Goal: Information Seeking & Learning: Find specific fact

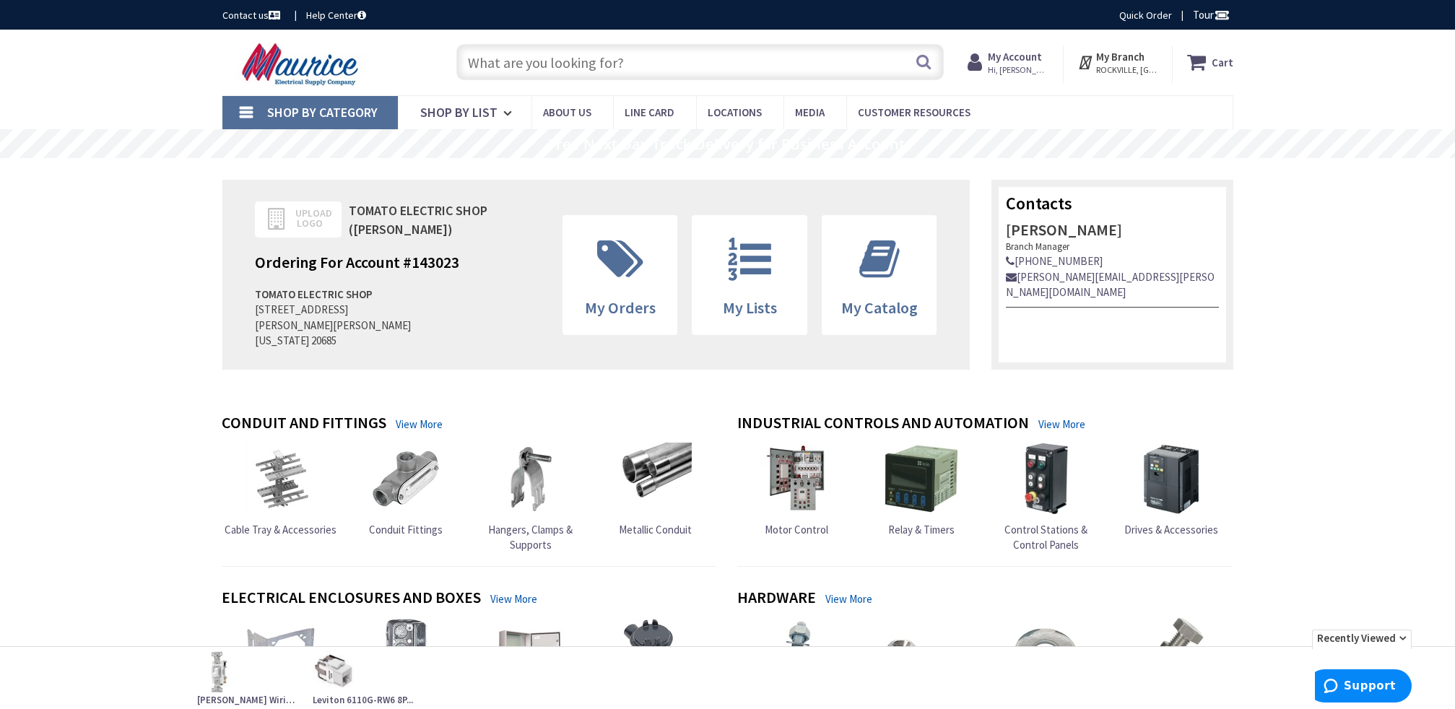
click at [833, 71] on input "text" at bounding box center [699, 62] width 487 height 36
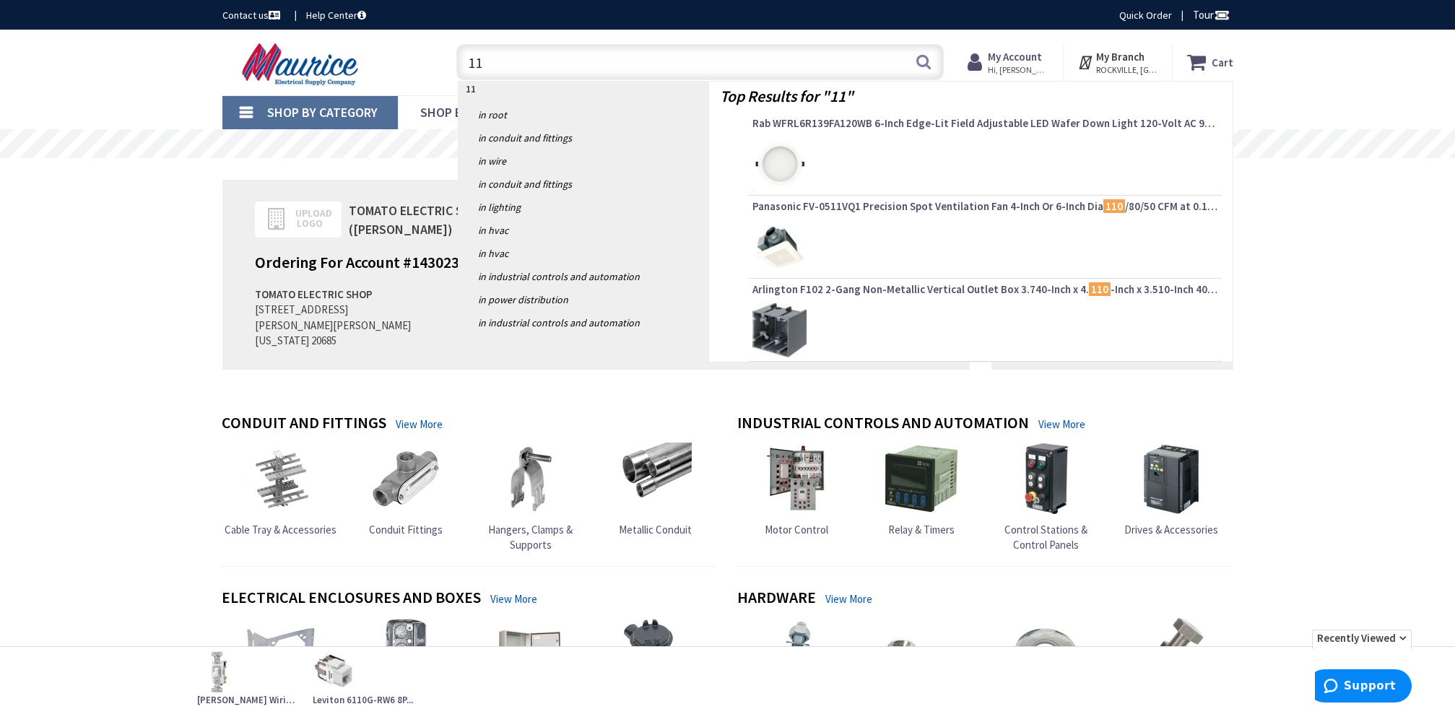
type input "1"
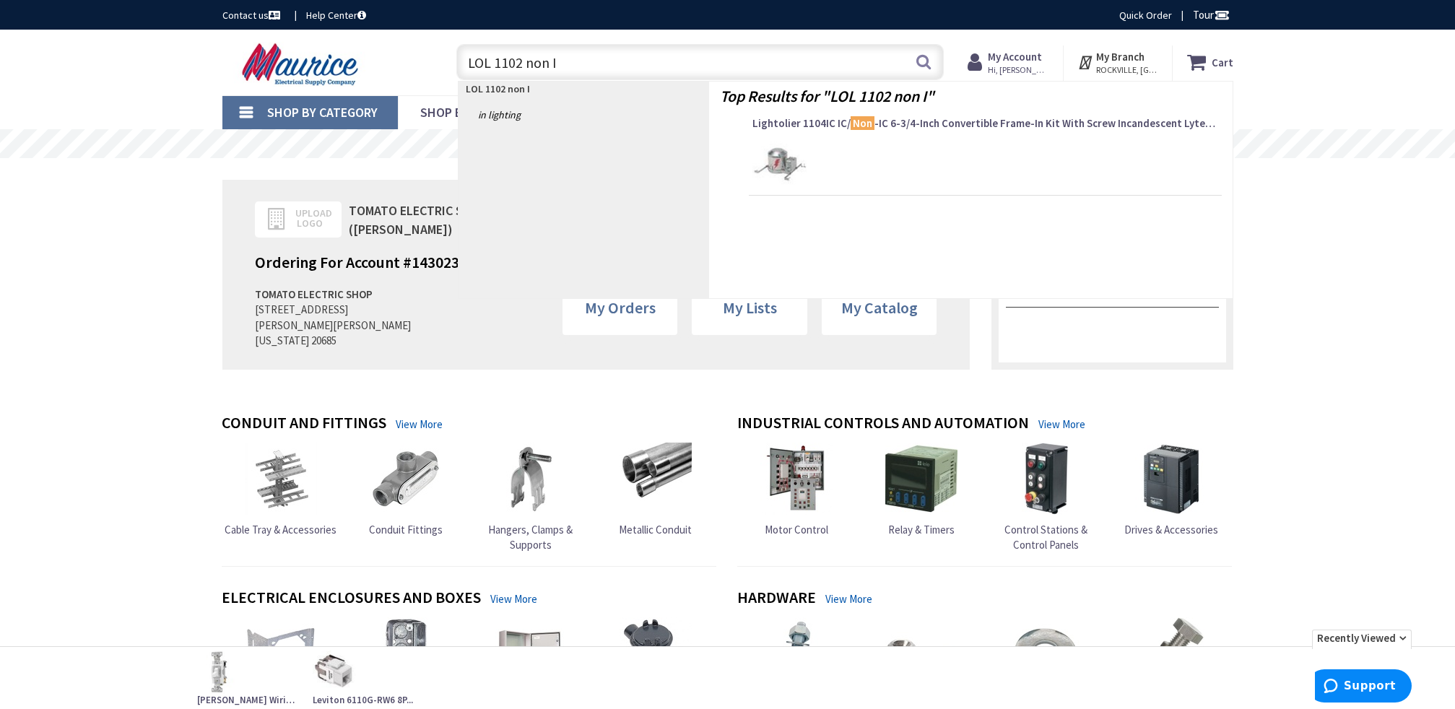
type input "LOL 1102 non IC"
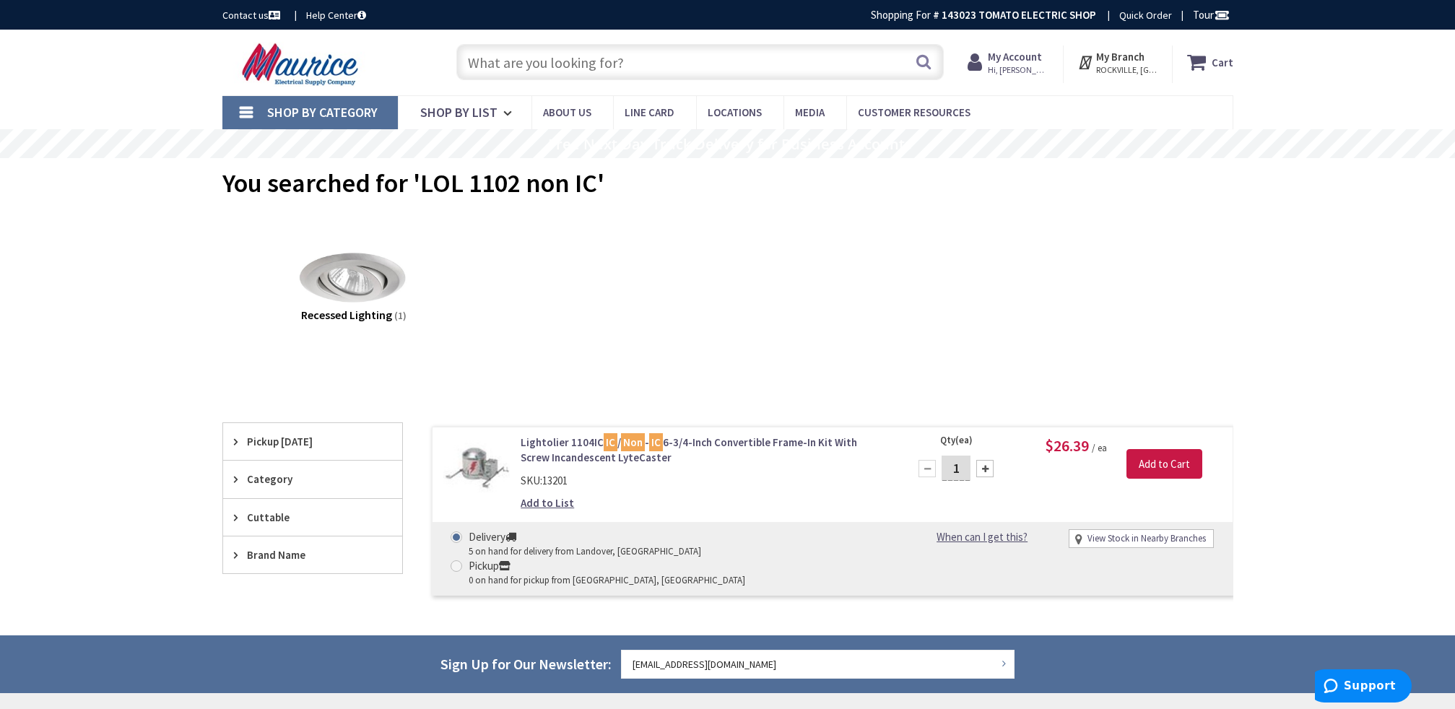
click at [539, 447] on link "Lightolier 1104IC IC / Non - IC 6-3/4-Inch Convertible Frame-In Kit With Screw …" at bounding box center [704, 450] width 367 height 31
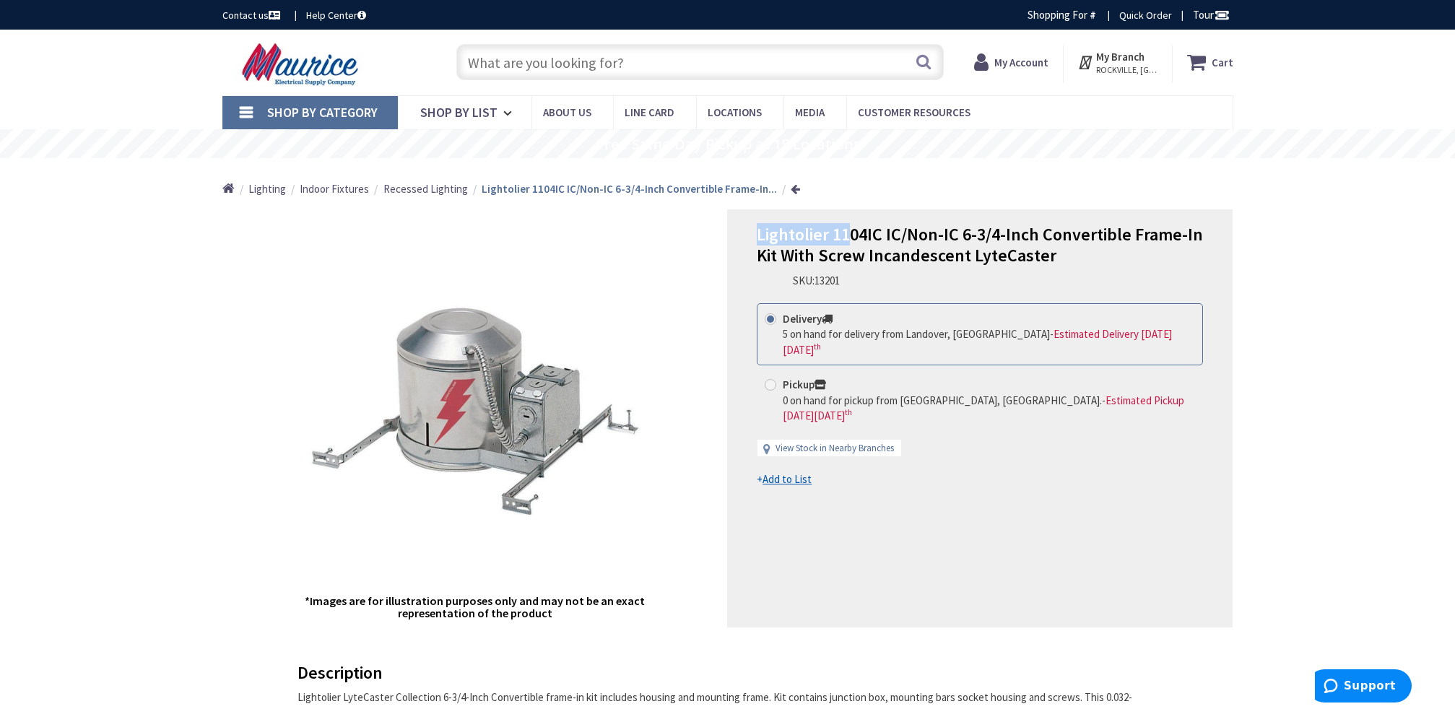
drag, startPoint x: 747, startPoint y: 228, endPoint x: 850, endPoint y: 229, distance: 102.5
click at [850, 229] on div "Lightolier 1104IC IC/Non-IC 6-3/4-Inch Convertible Frame-In Kit With Screw Inca…" at bounding box center [979, 418] width 505 height 418
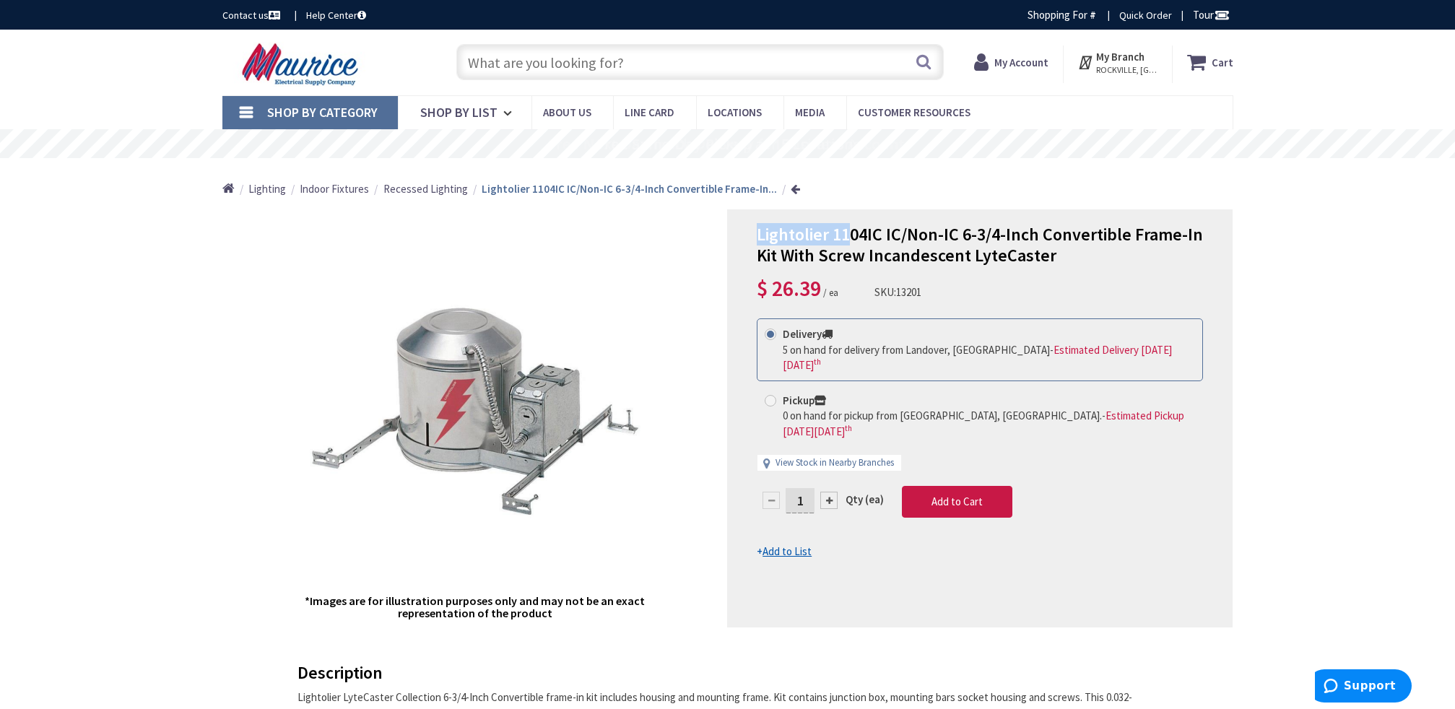
copy span "Lightolier 11"
paste input "Lightolier 11"
click at [614, 71] on input "Lightolier 11" at bounding box center [699, 62] width 487 height 36
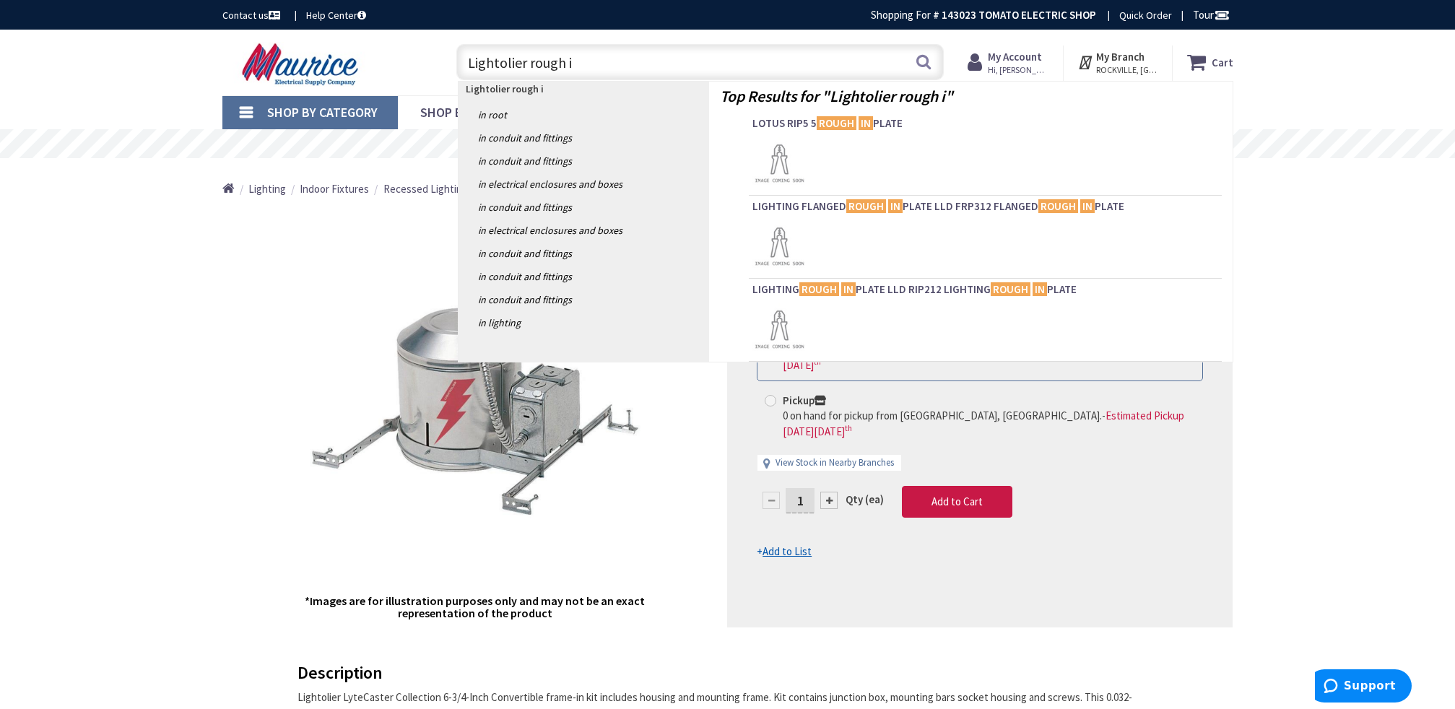
type input "Lightolier rough"
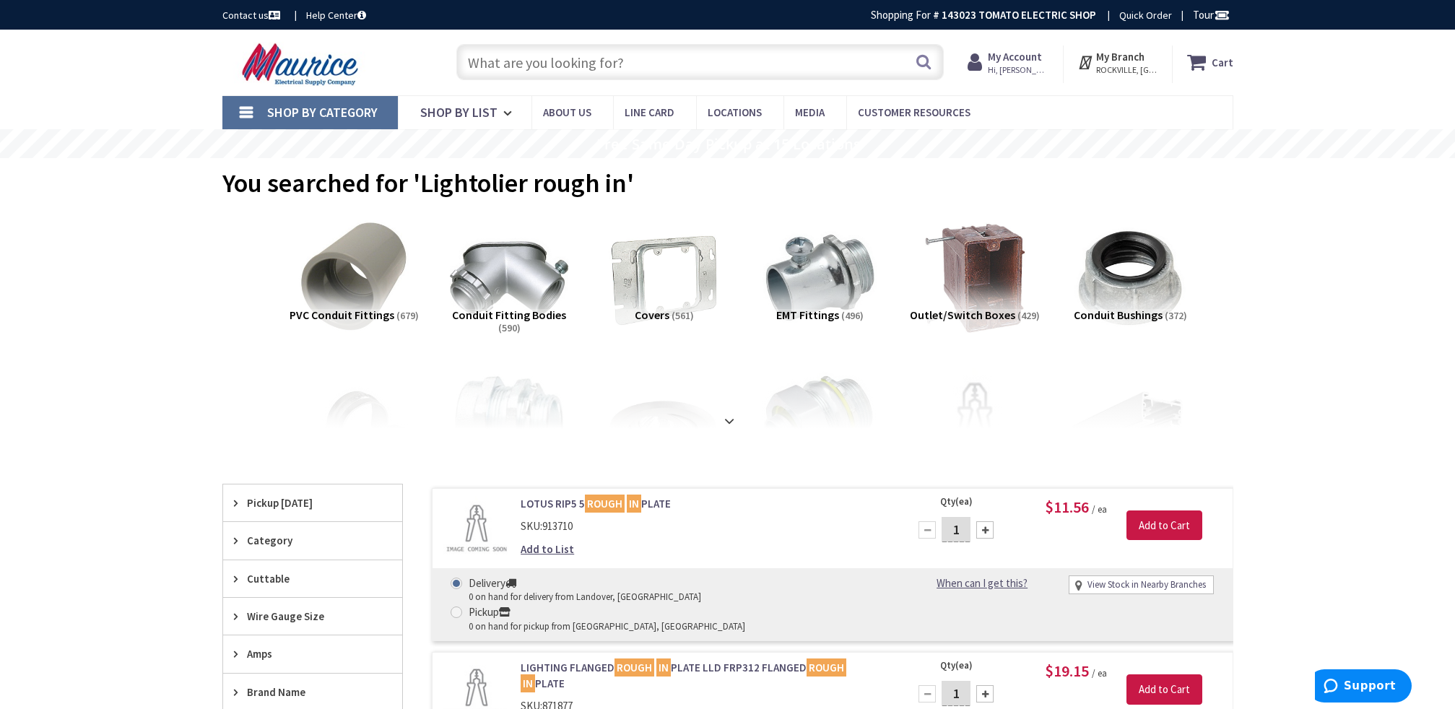
click at [533, 60] on input "text" at bounding box center [699, 62] width 487 height 36
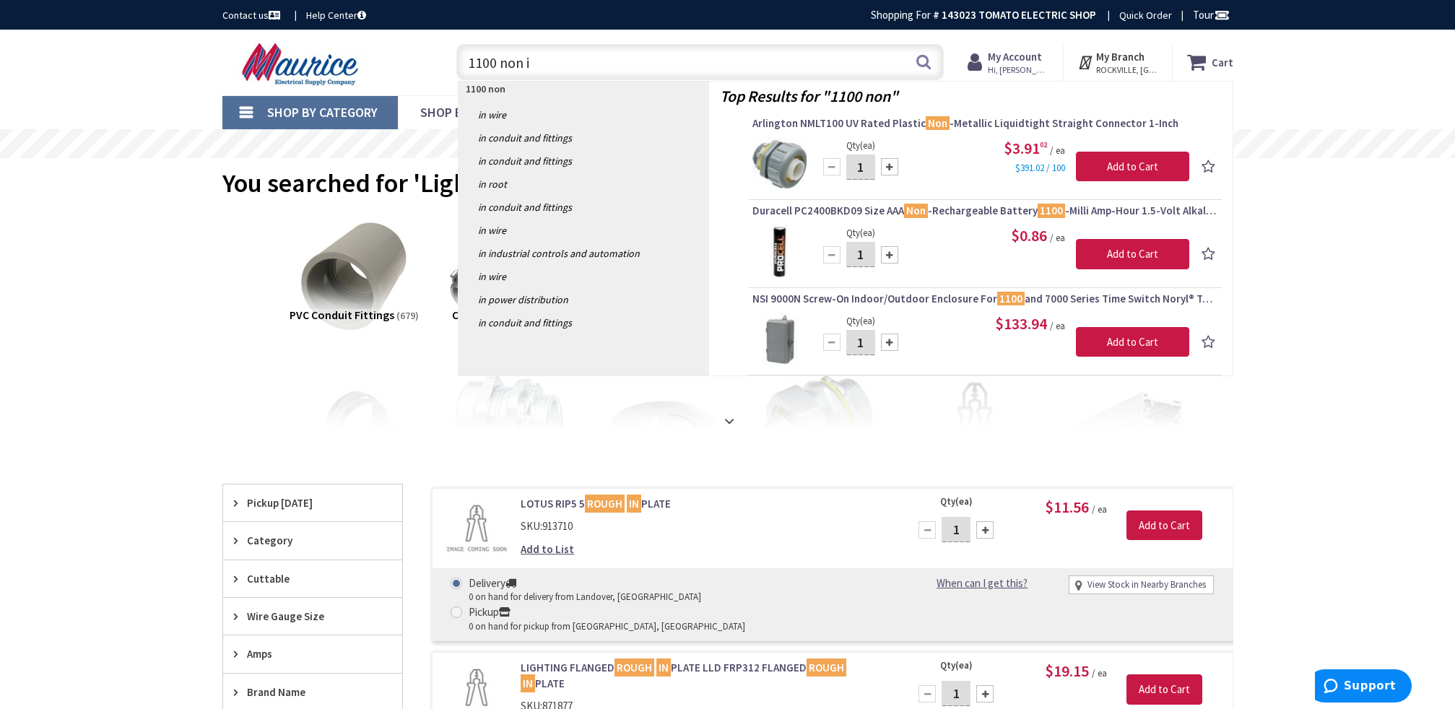
type input "1100 non ic"
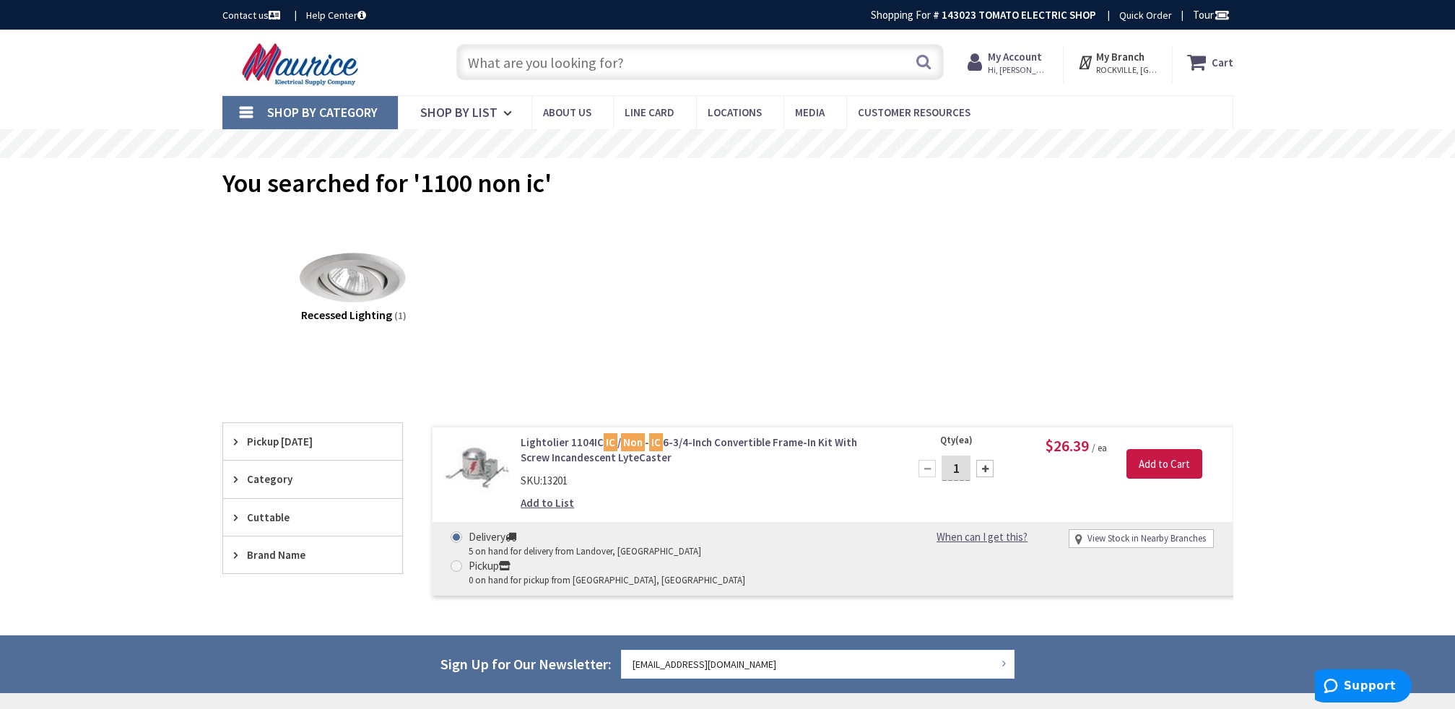
click at [523, 66] on input "text" at bounding box center [699, 62] width 487 height 36
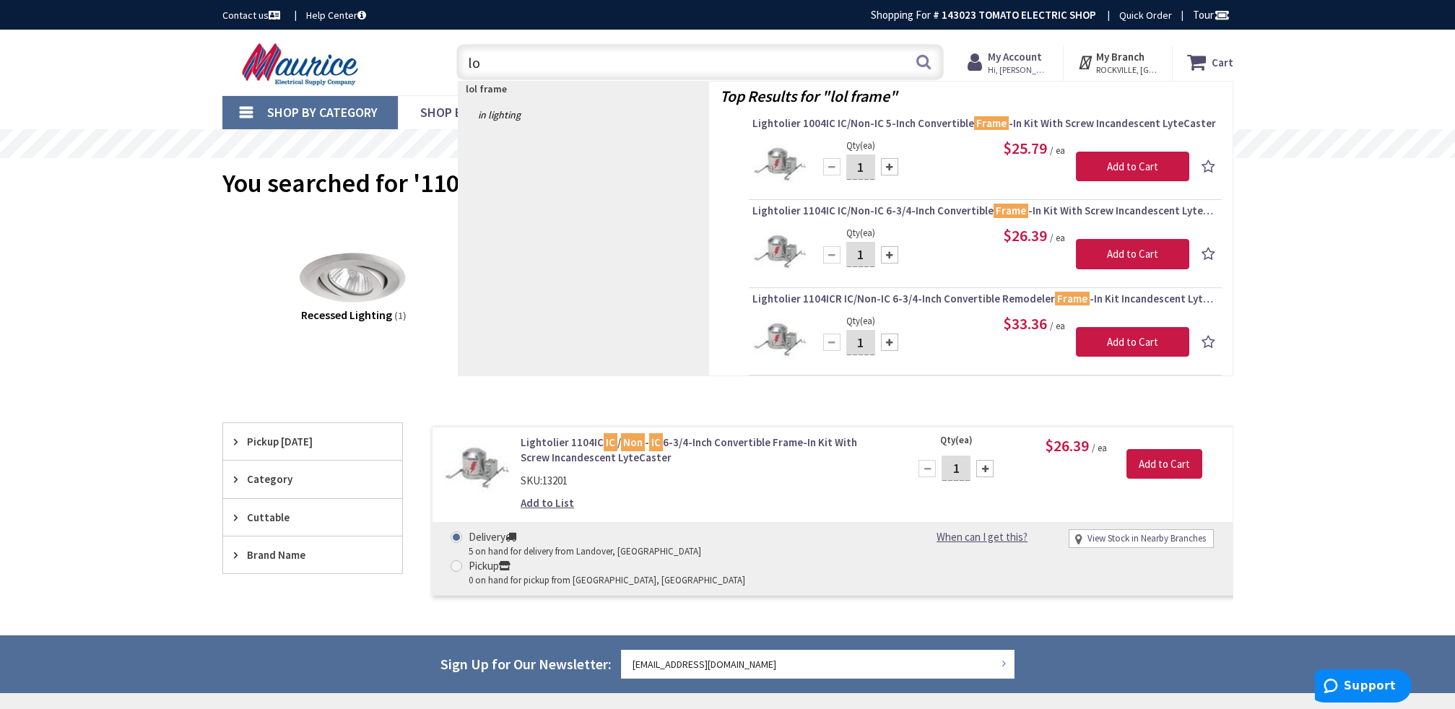
type input "l"
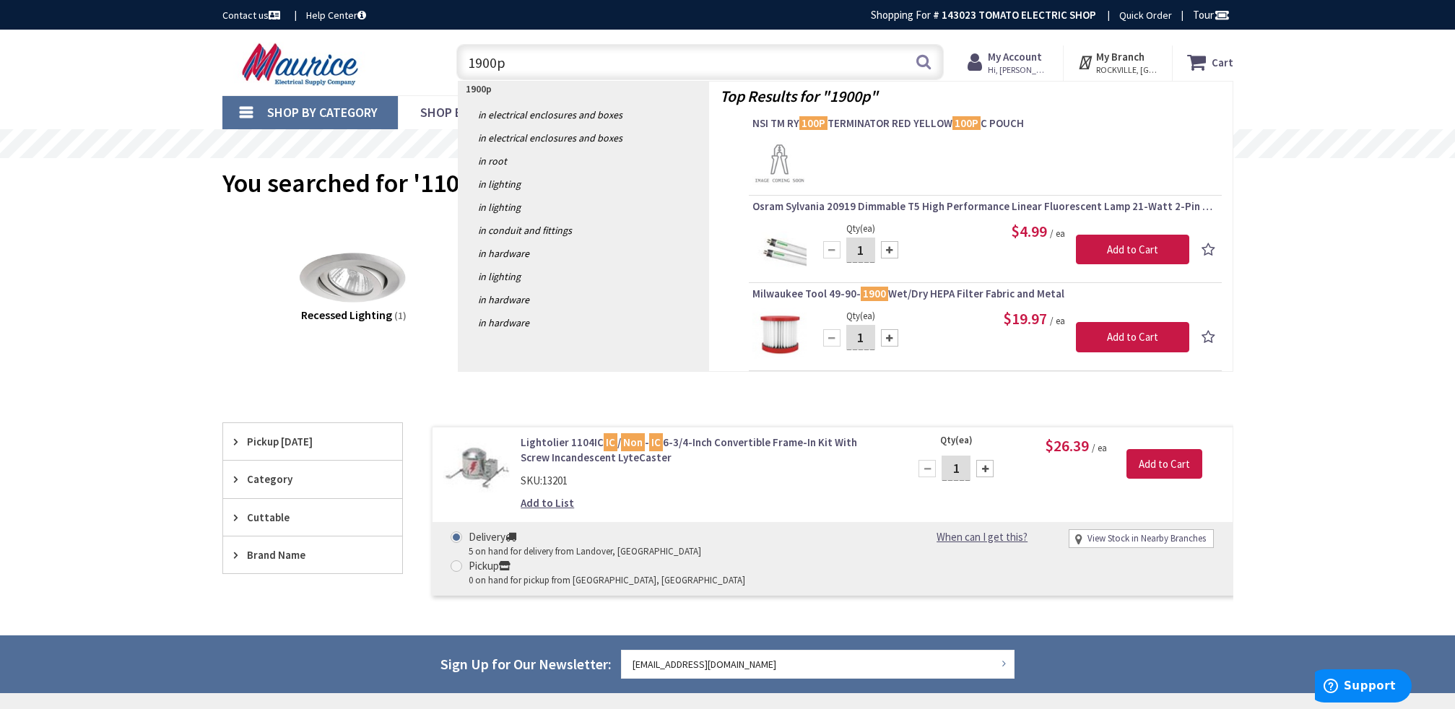
type input "1900p1"
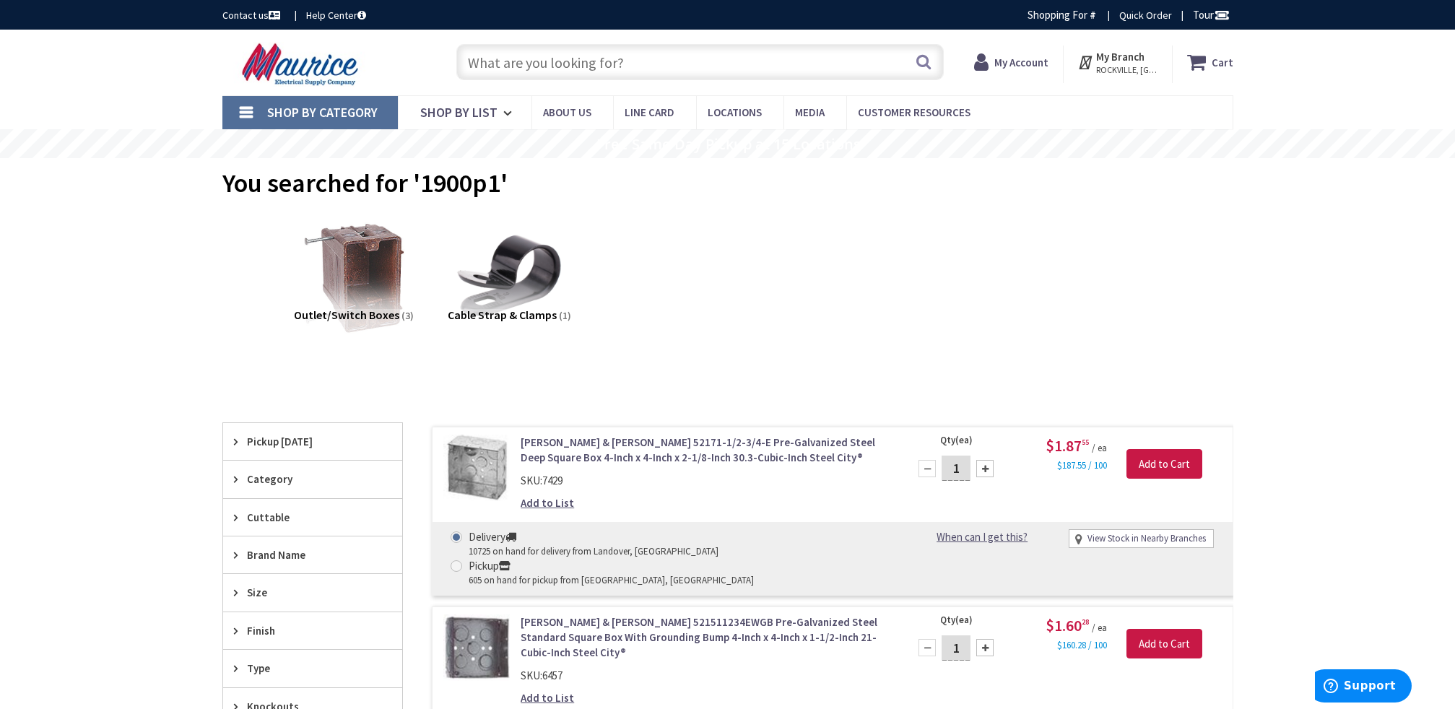
click at [601, 64] on input "text" at bounding box center [699, 62] width 487 height 36
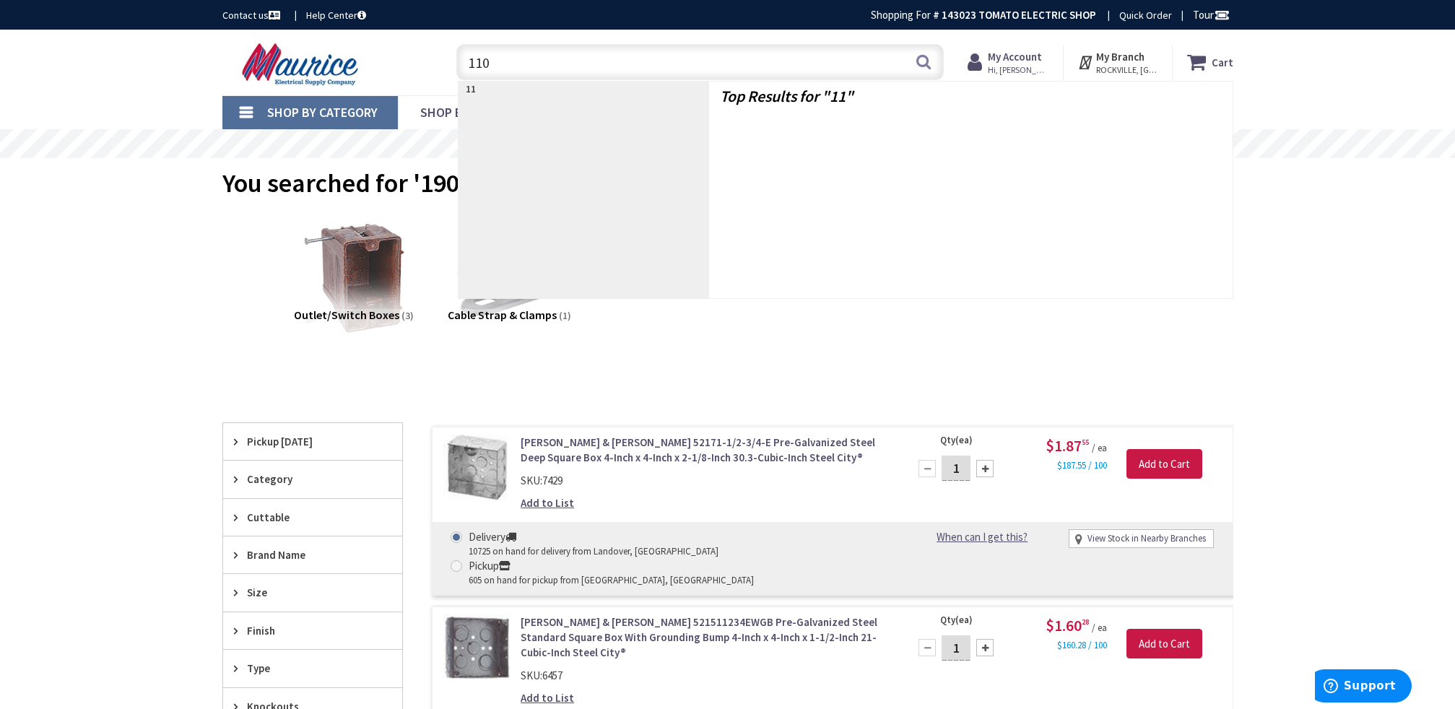
type input "1102"
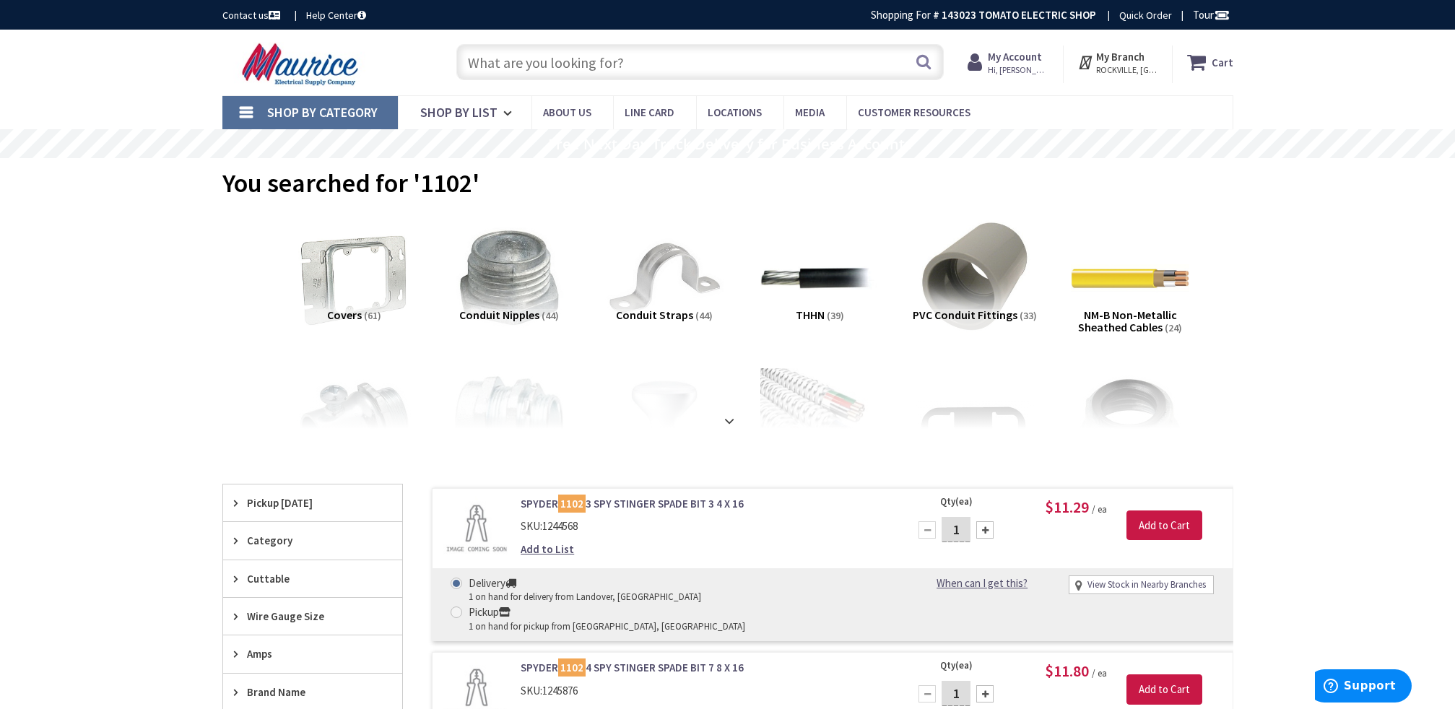
click at [540, 66] on input "text" at bounding box center [699, 62] width 487 height 36
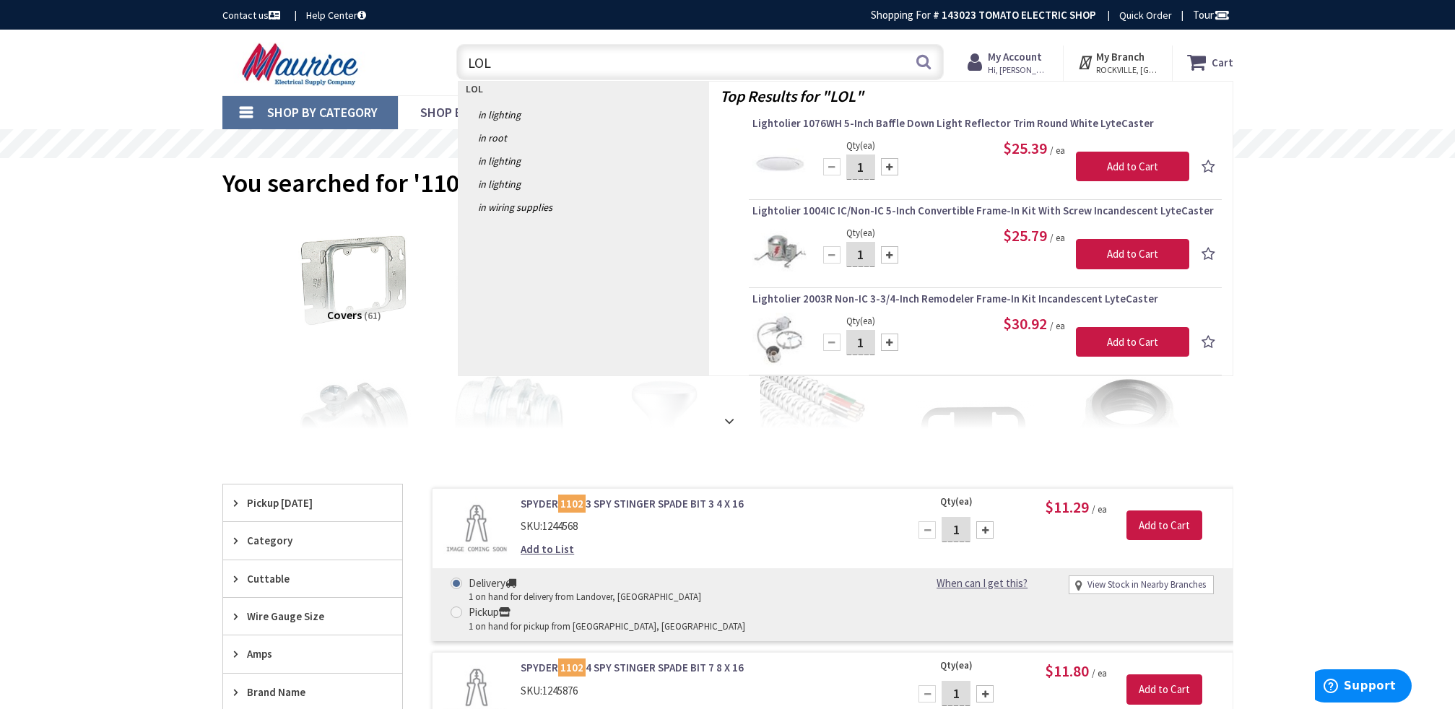
type input "LOL"
click at [822, 313] on div "Qty (ea) 1 Please select a quantity" at bounding box center [860, 340] width 87 height 55
click at [819, 303] on span "Lightolier 2003R Non-IC 3-3/4-Inch Remodeler Frame-In Kit Incandescent LyteCast…" at bounding box center [985, 299] width 466 height 14
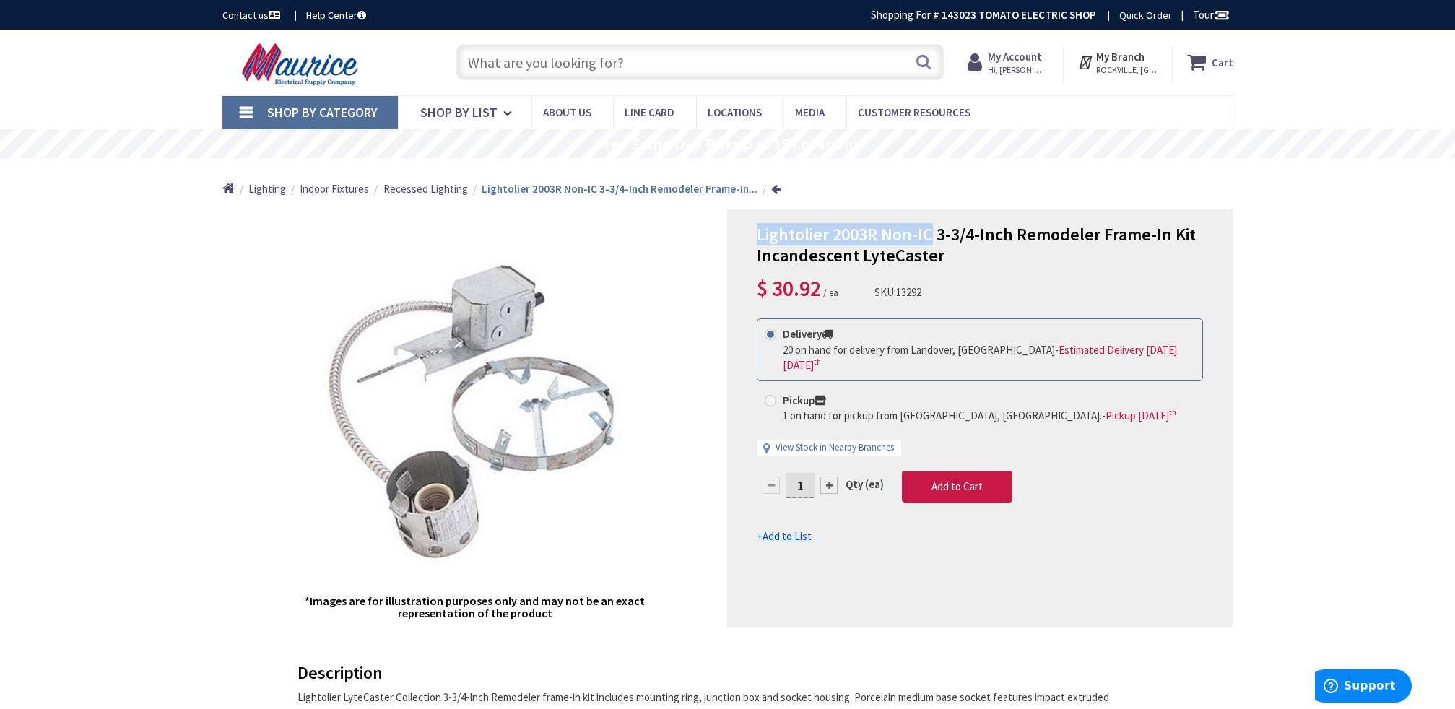
drag, startPoint x: 932, startPoint y: 234, endPoint x: 757, endPoint y: 231, distance: 175.5
click at [757, 231] on span "Lightolier 2003R Non-IC 3-3/4-Inch Remodeler Frame-In Kit Incandescent LyteCast…" at bounding box center [976, 244] width 439 height 43
copy span "Lightolier 2003R Non-IC"
paste input "Lightolier 2003R Non-IC"
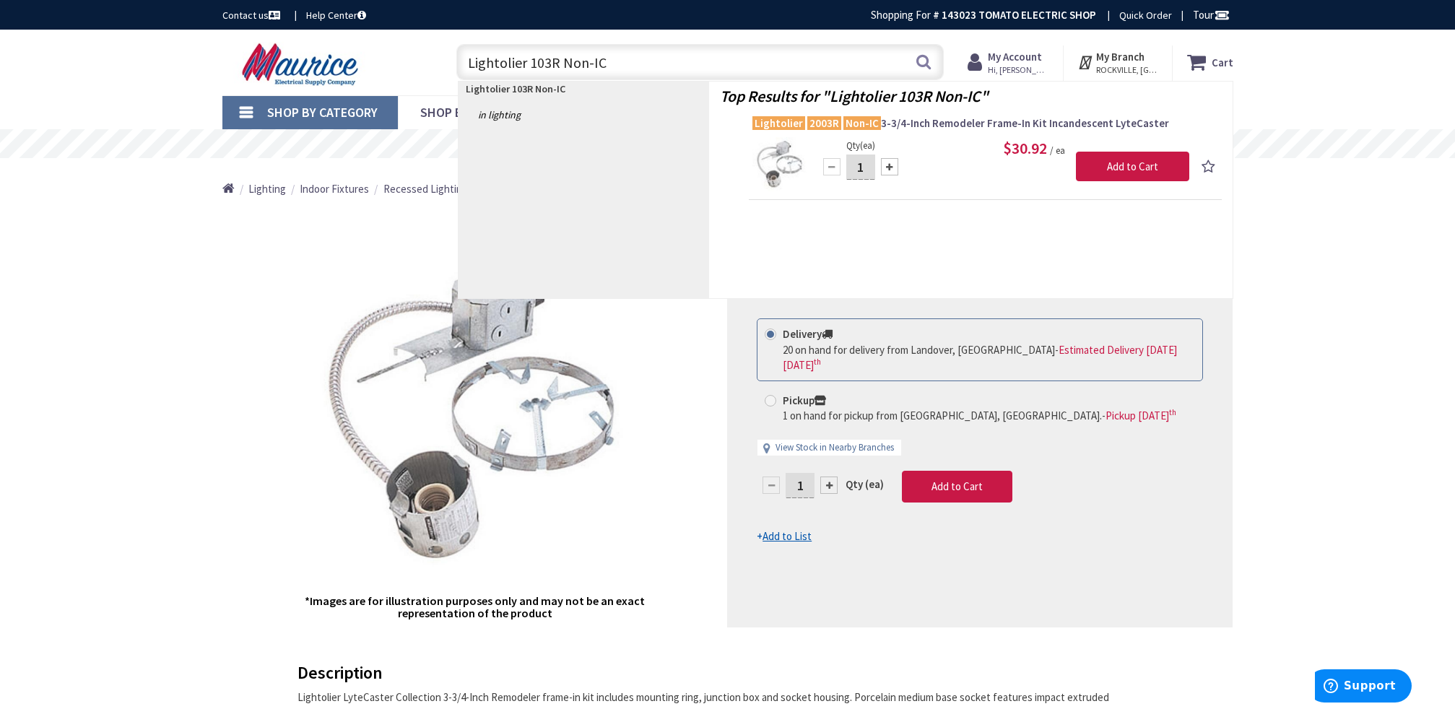
type input "Lightolier 1103R Non-IC"
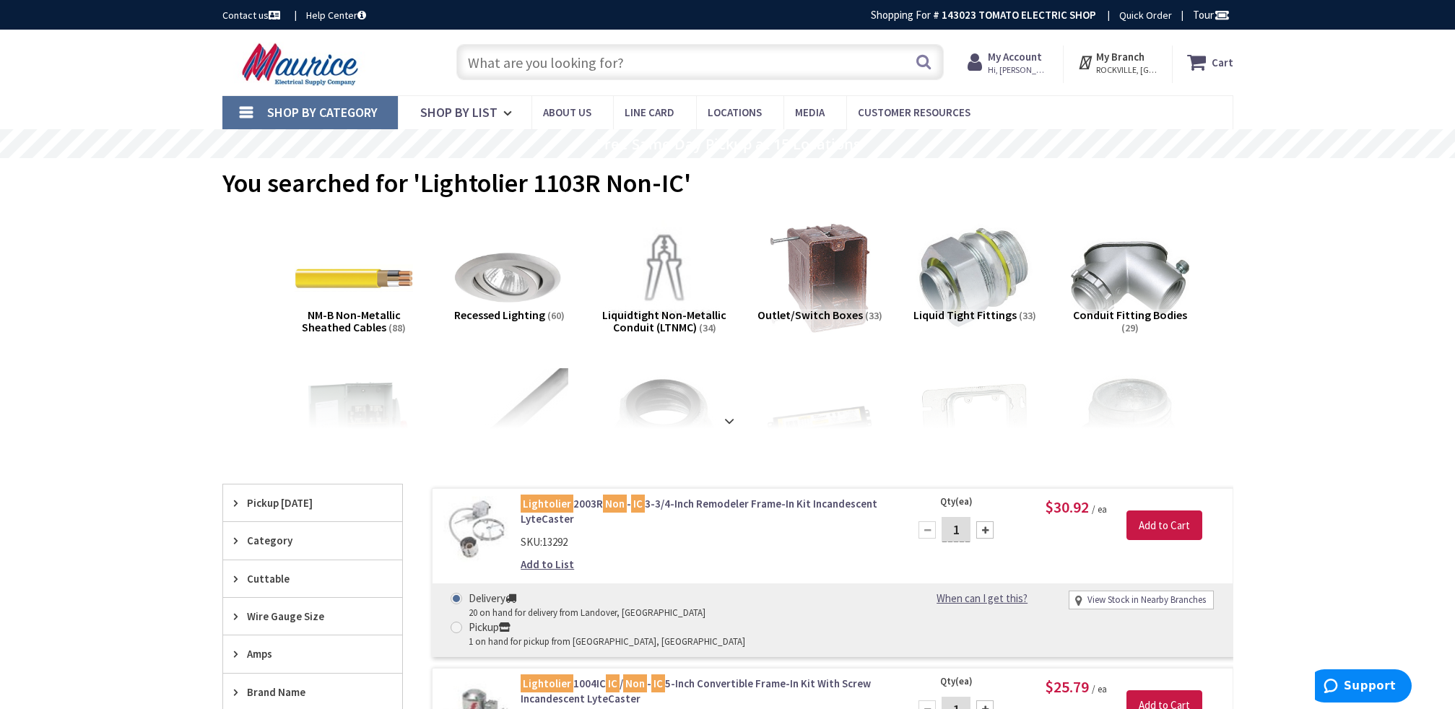
click at [554, 62] on input "text" at bounding box center [699, 62] width 487 height 36
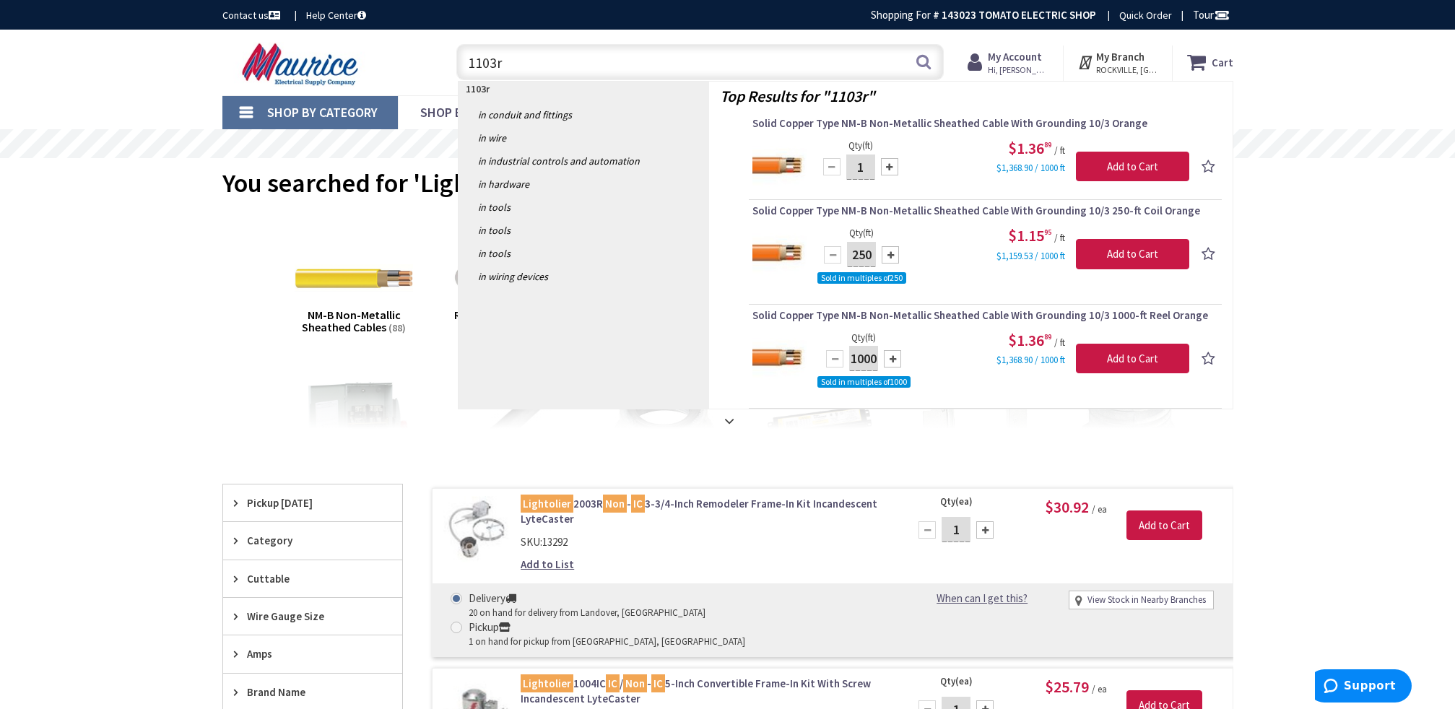
type input "1103r"
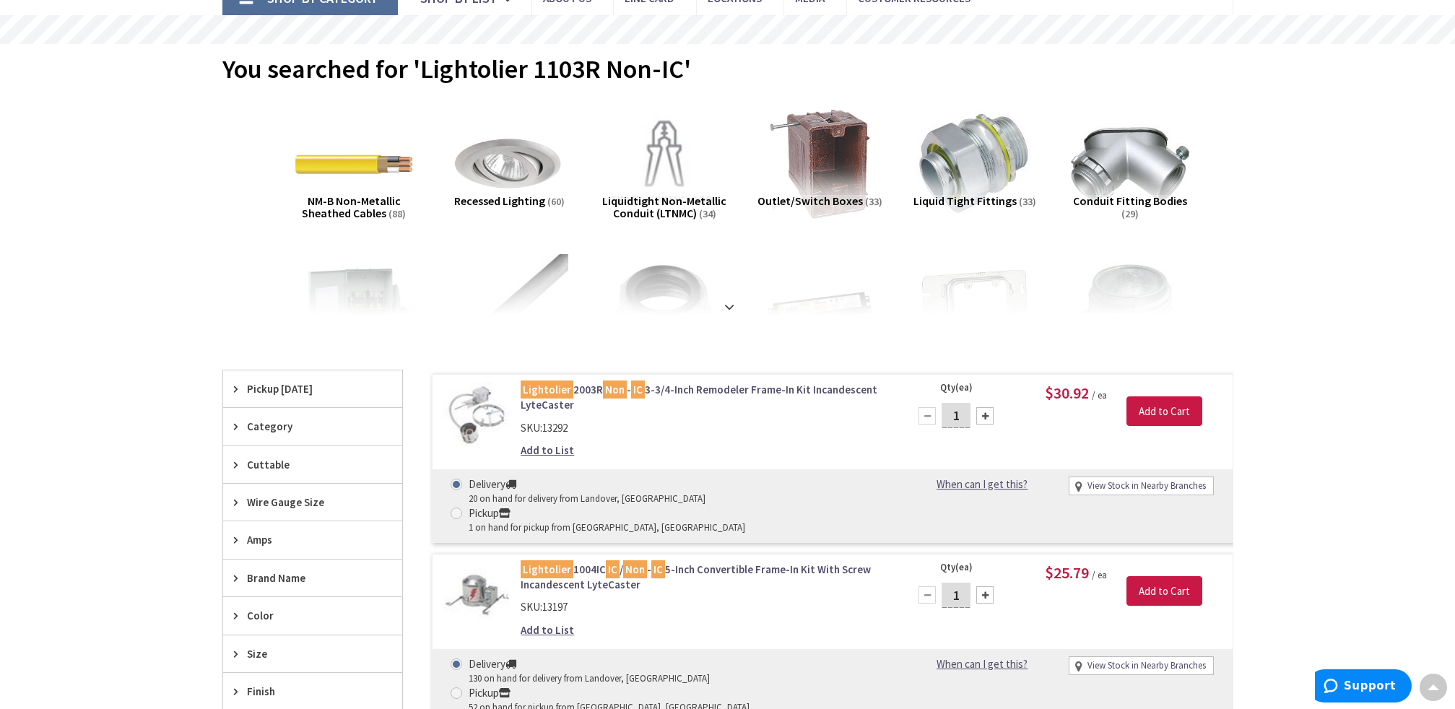
scroll to position [72, 0]
